Goal: Task Accomplishment & Management: Manage account settings

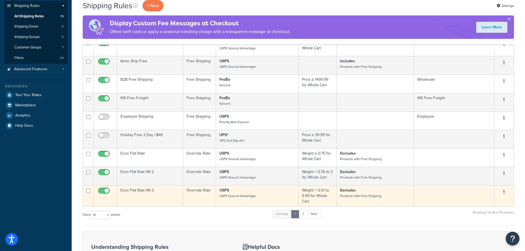
click at [503, 194] on icon "button" at bounding box center [503, 192] width 1 height 4
click at [470, 203] on icon at bounding box center [469, 202] width 4 height 4
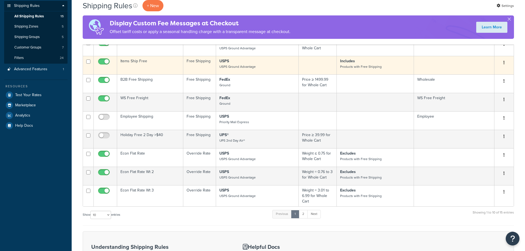
scroll to position [83, 0]
